Goal: Transaction & Acquisition: Subscribe to service/newsletter

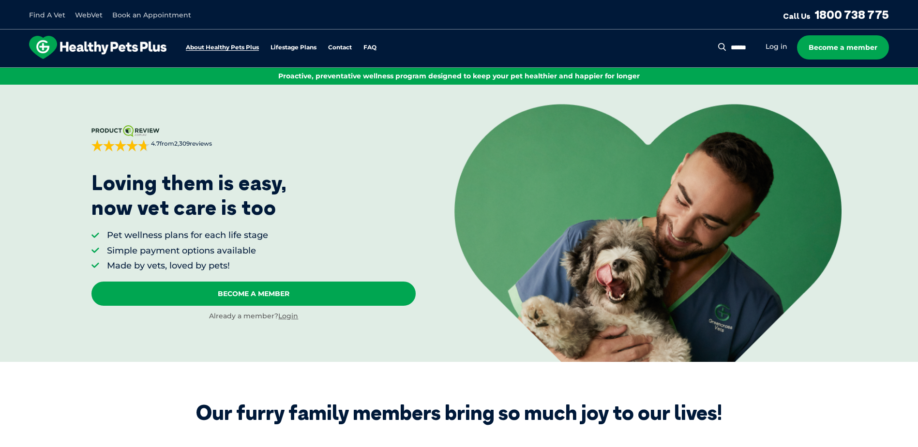
click at [230, 47] on link "About Healthy Pets Plus" at bounding box center [222, 48] width 73 height 6
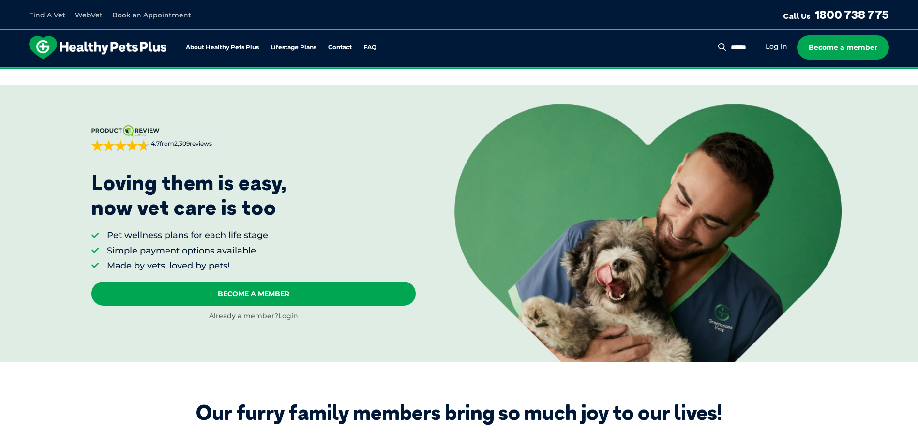
drag, startPoint x: 152, startPoint y: 408, endPoint x: 143, endPoint y: 233, distance: 174.9
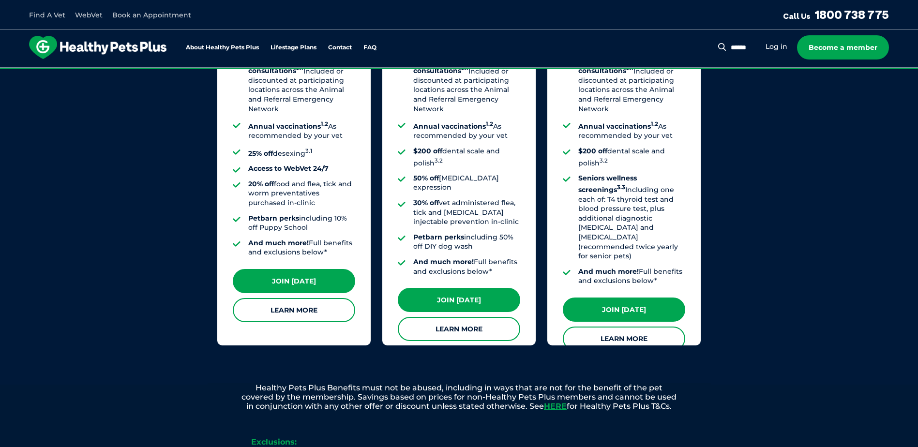
scroll to position [871, 0]
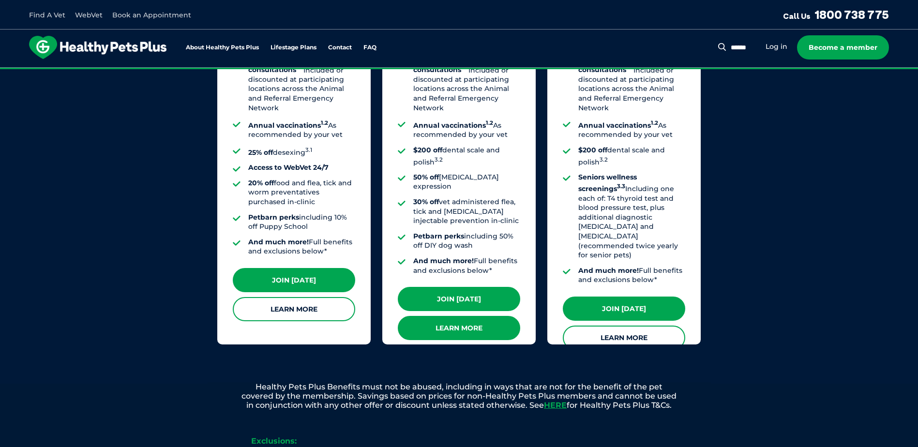
click at [447, 316] on link "Learn More" at bounding box center [459, 328] width 122 height 24
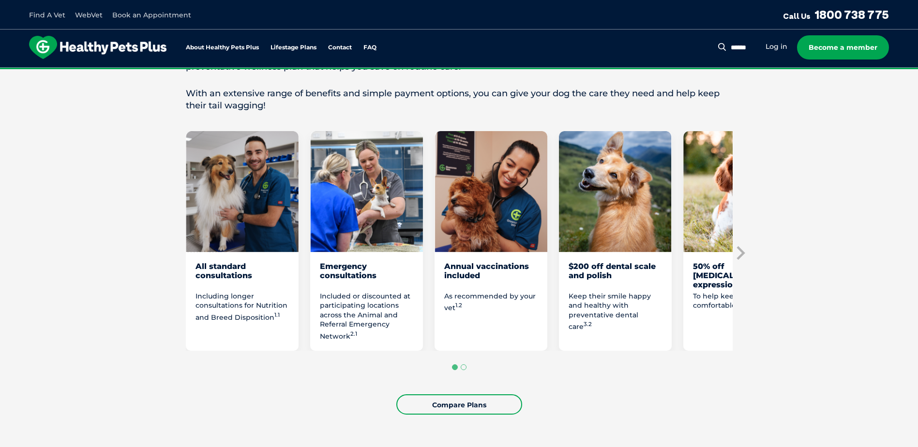
scroll to position [435, 0]
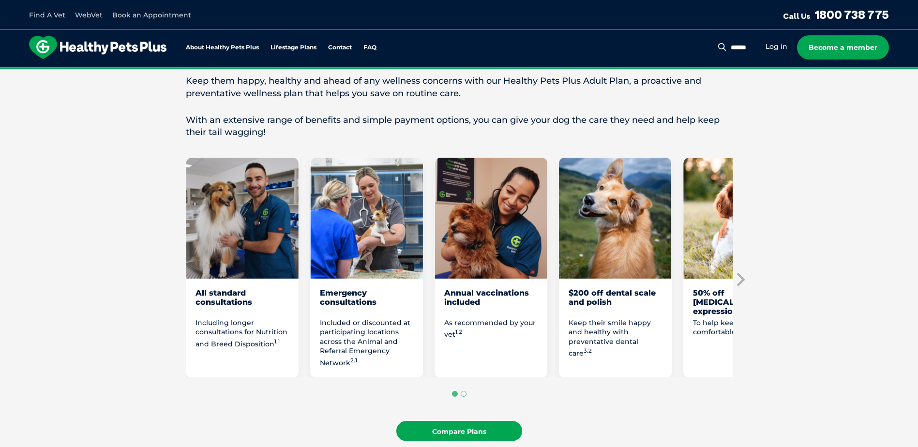
click at [499, 435] on link "Compare Plans" at bounding box center [459, 431] width 126 height 20
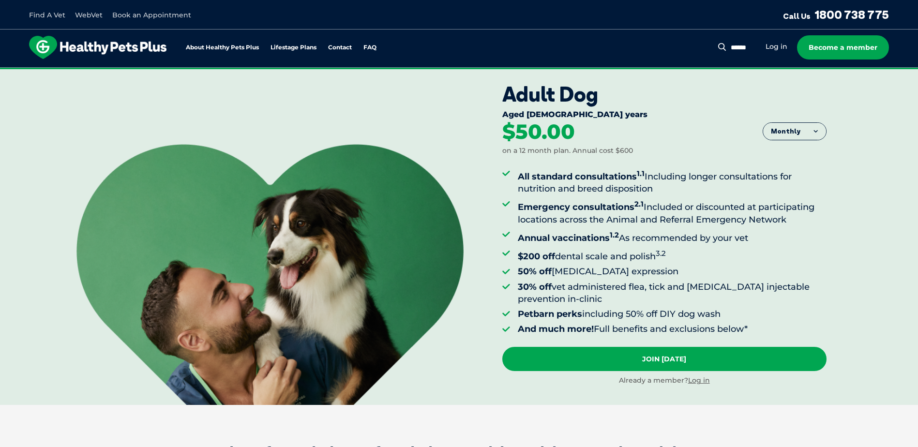
scroll to position [0, 0]
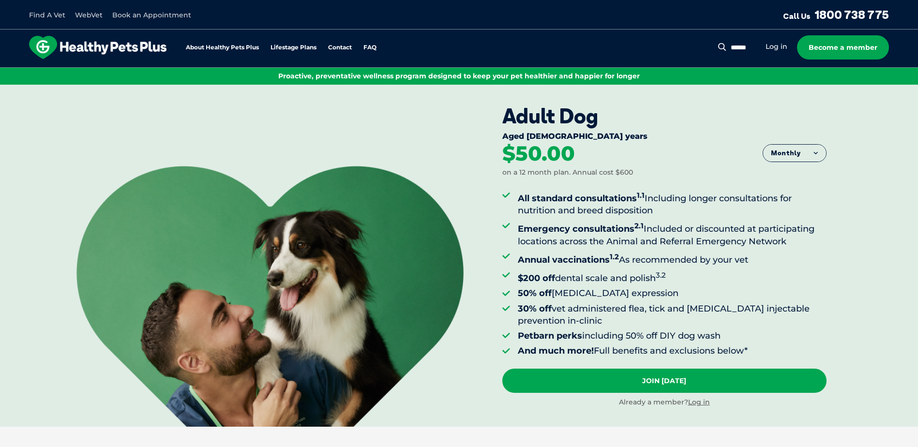
drag, startPoint x: 806, startPoint y: 381, endPoint x: 821, endPoint y: 225, distance: 156.5
